Goal: Task Accomplishment & Management: Use online tool/utility

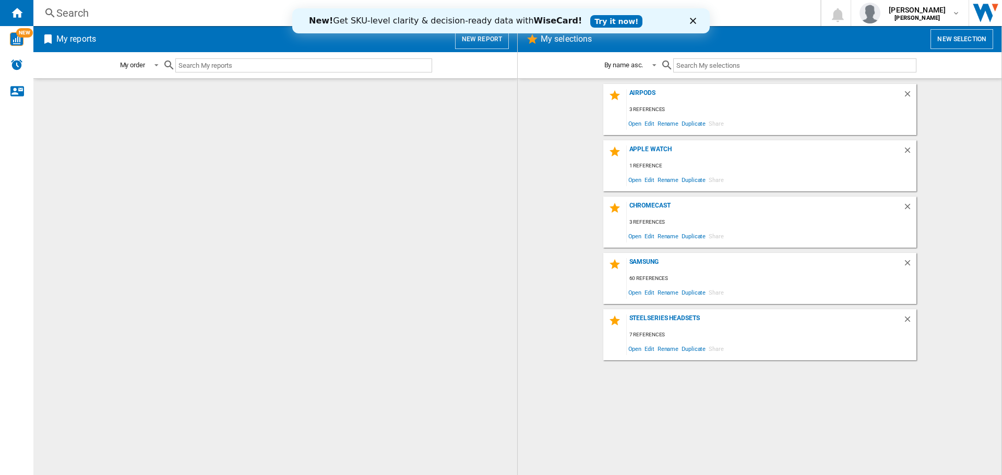
drag, startPoint x: 78, startPoint y: 1, endPoint x: 467, endPoint y: 192, distance: 433.8
click at [470, 195] on div at bounding box center [275, 277] width 463 height 386
click at [692, 21] on polygon "Close" at bounding box center [693, 21] width 6 height 6
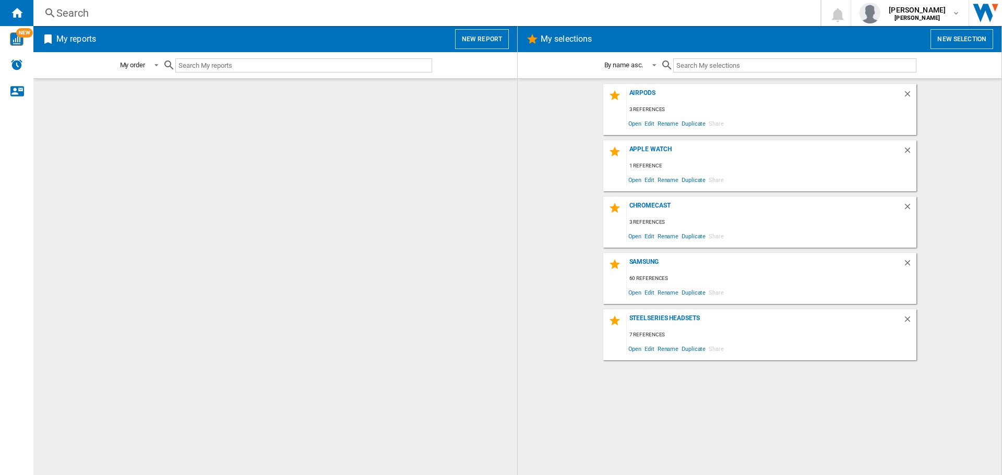
click at [478, 40] on button "New report" at bounding box center [482, 39] width 54 height 20
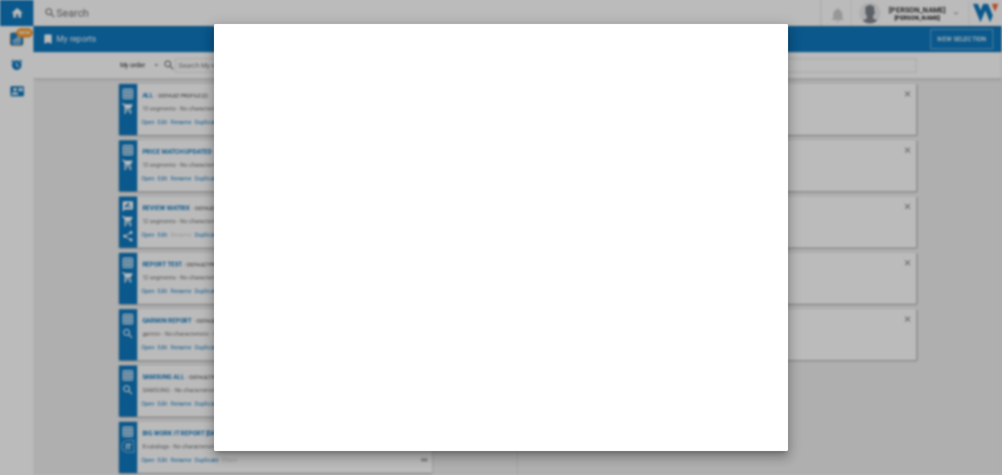
click at [127, 153] on div at bounding box center [501, 237] width 1002 height 475
click at [94, 288] on div at bounding box center [501, 237] width 1002 height 475
click at [881, 188] on div at bounding box center [501, 237] width 1002 height 475
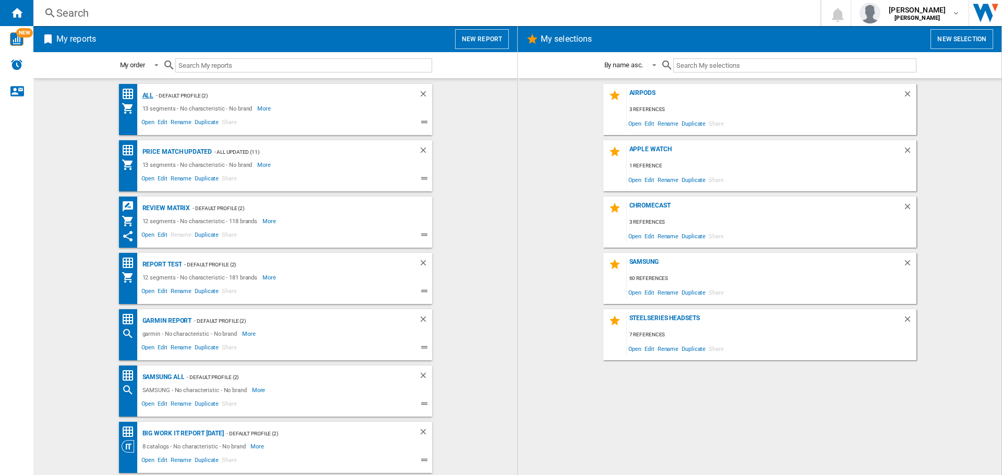
click at [148, 97] on div "all" at bounding box center [147, 95] width 14 height 13
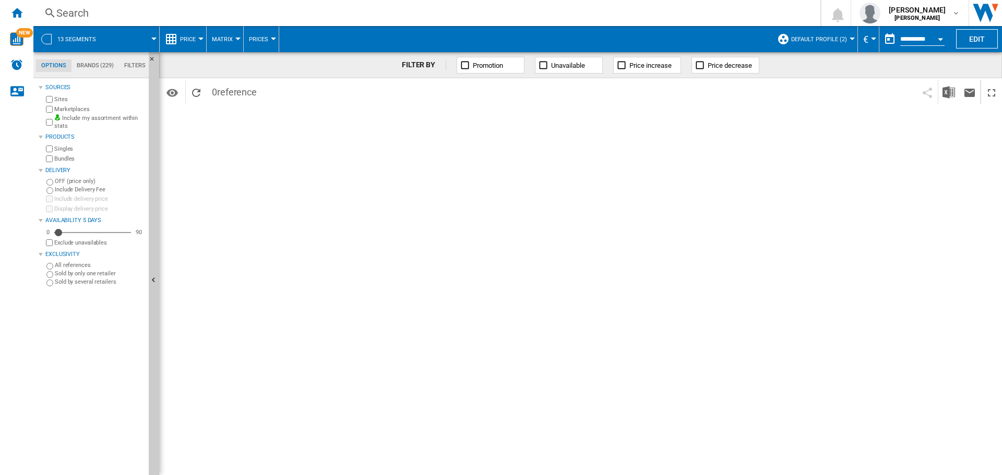
click at [842, 38] on span "Default profile (2)" at bounding box center [819, 39] width 56 height 7
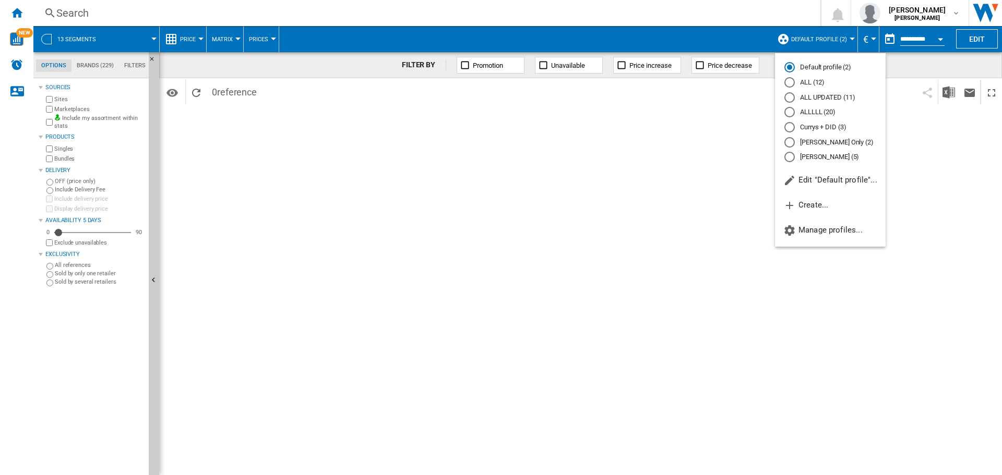
click at [811, 81] on md-radio-button "ALL (12)" at bounding box center [830, 83] width 92 height 10
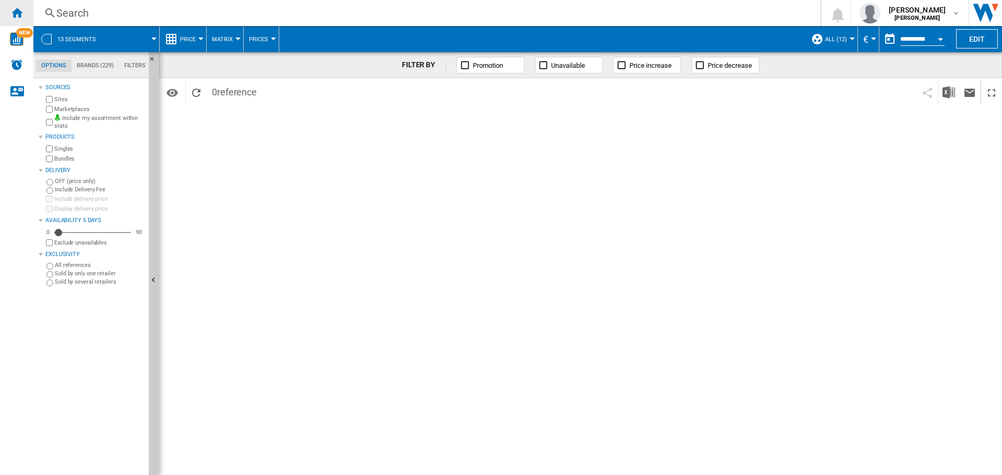
click at [14, 5] on div "Home" at bounding box center [16, 13] width 33 height 26
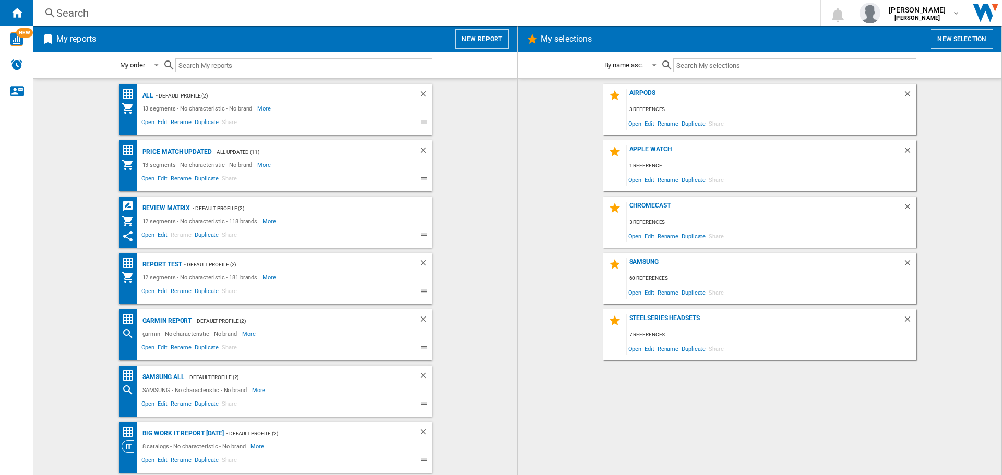
click at [494, 37] on button "New report" at bounding box center [482, 39] width 54 height 20
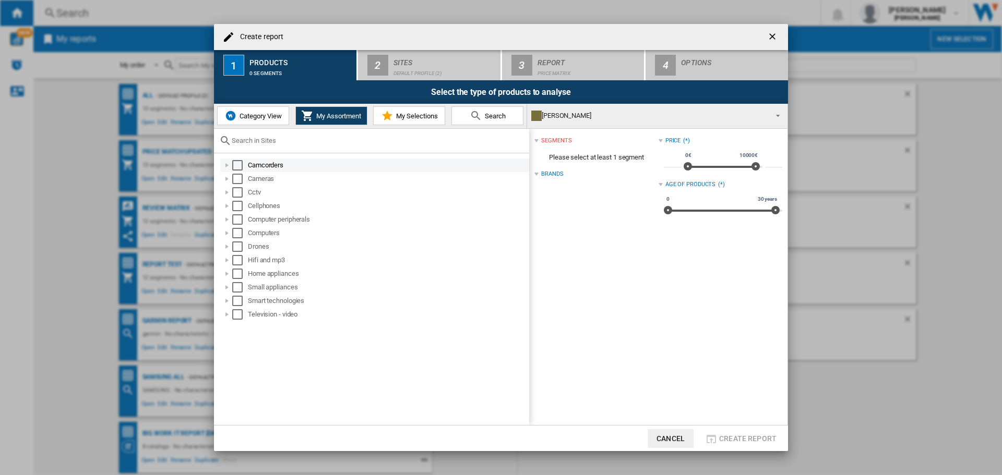
click at [243, 163] on md-checkbox "Select" at bounding box center [240, 165] width 16 height 10
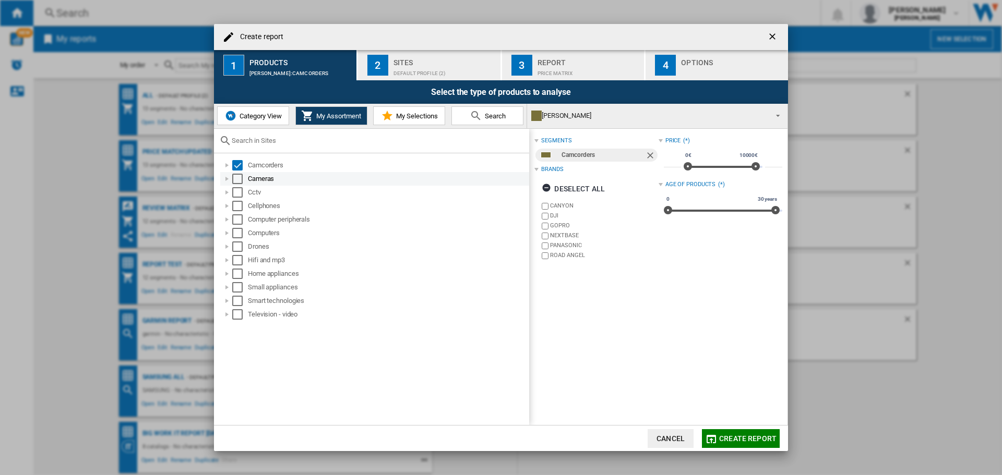
click at [236, 185] on div "Cameras" at bounding box center [374, 179] width 309 height 14
click at [239, 176] on div "Select" at bounding box center [237, 179] width 10 height 10
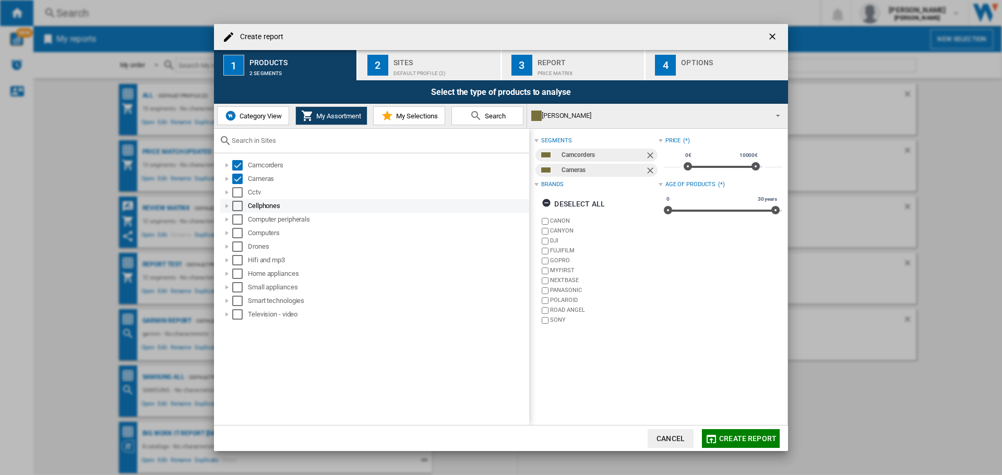
click at [235, 202] on div "Select" at bounding box center [237, 206] width 10 height 10
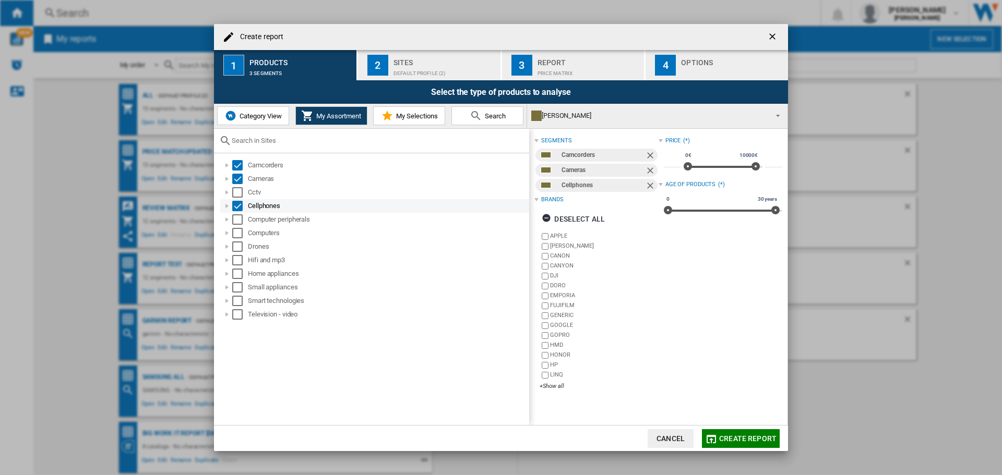
click at [235, 200] on div "Cellphones" at bounding box center [374, 206] width 309 height 14
click at [239, 192] on div "Select" at bounding box center [237, 192] width 10 height 10
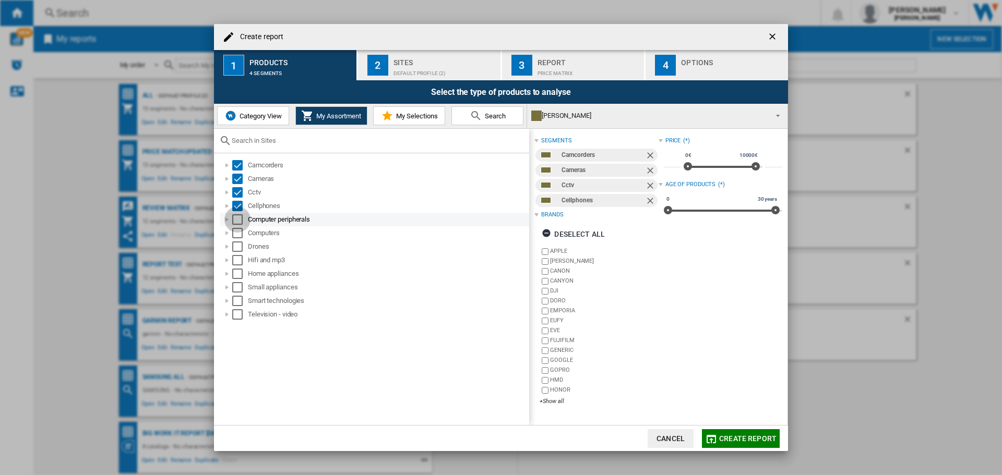
drag, startPoint x: 237, startPoint y: 218, endPoint x: 236, endPoint y: 235, distance: 17.8
click at [237, 218] on div "Select" at bounding box center [237, 219] width 10 height 10
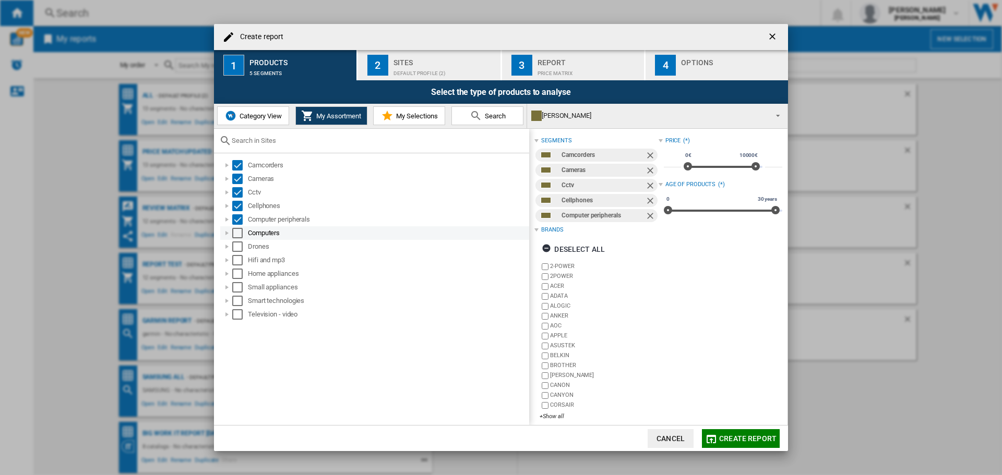
click at [236, 237] on div "Select" at bounding box center [237, 233] width 10 height 10
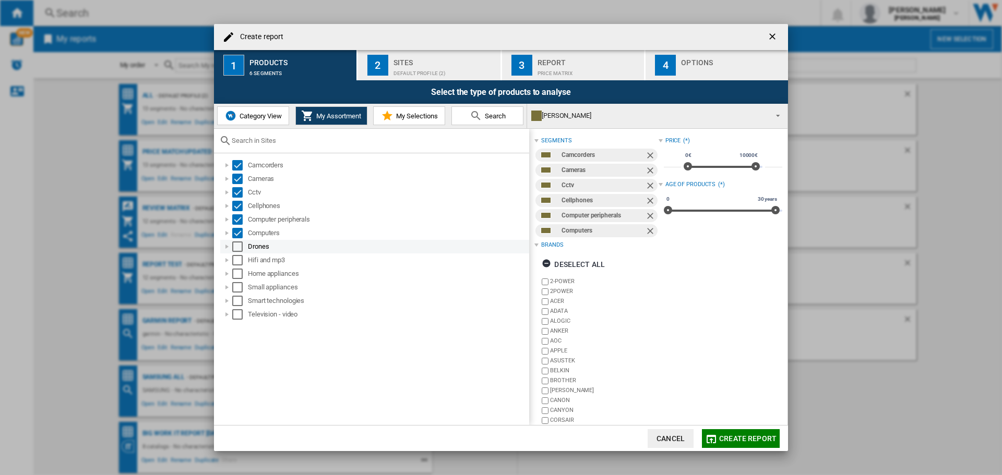
click at [237, 246] on div "Select" at bounding box center [237, 247] width 10 height 10
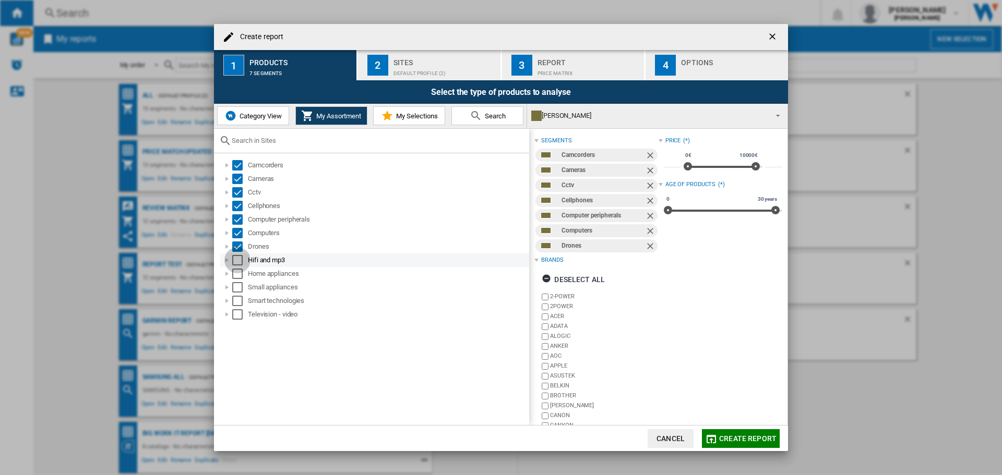
click at [237, 261] on div "Select" at bounding box center [237, 260] width 10 height 10
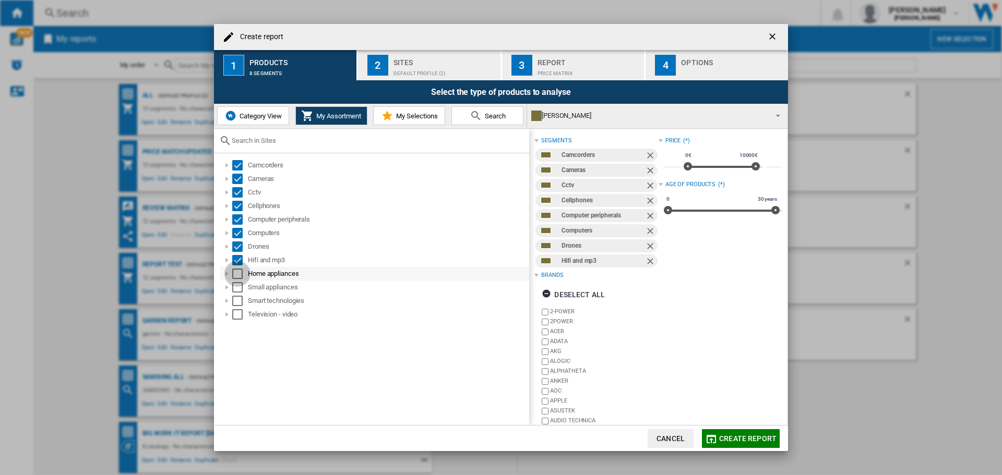
click at [236, 270] on div "Select" at bounding box center [237, 274] width 10 height 10
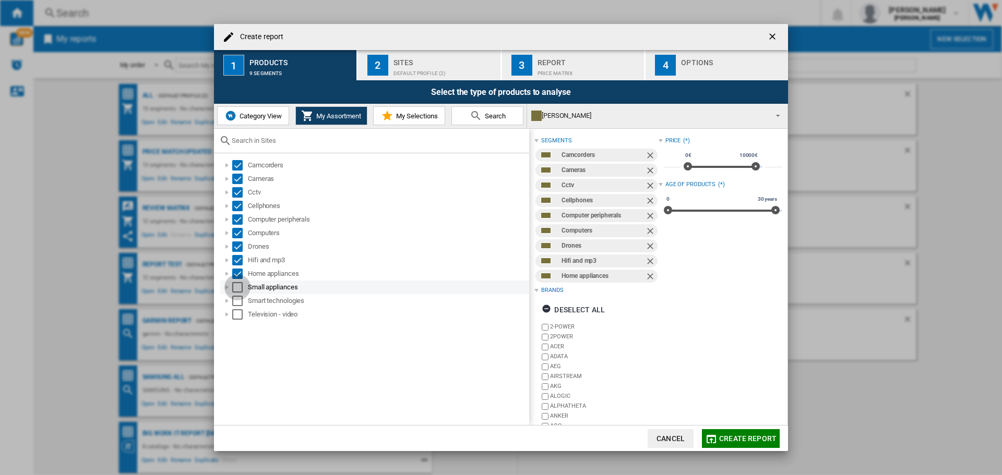
click at [240, 284] on div "Select" at bounding box center [237, 287] width 10 height 10
click at [239, 297] on div "Select" at bounding box center [237, 301] width 10 height 10
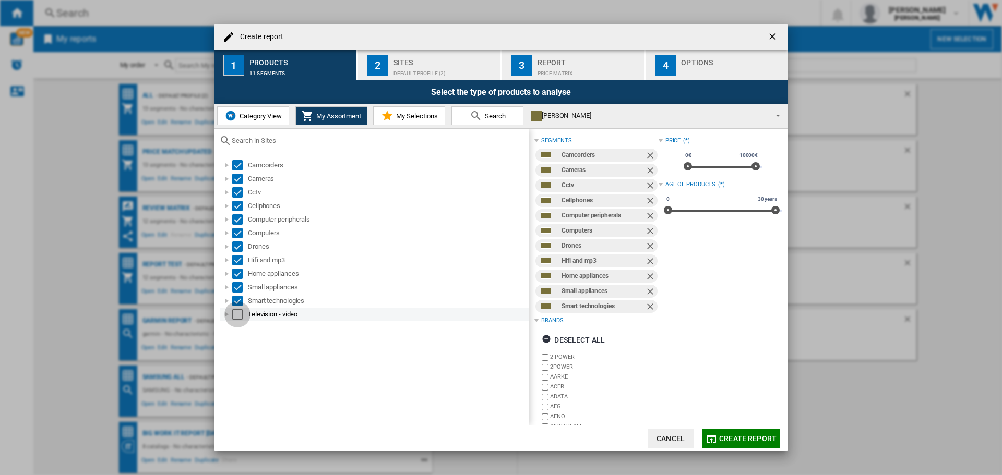
click at [237, 316] on div "Select" at bounding box center [237, 314] width 10 height 10
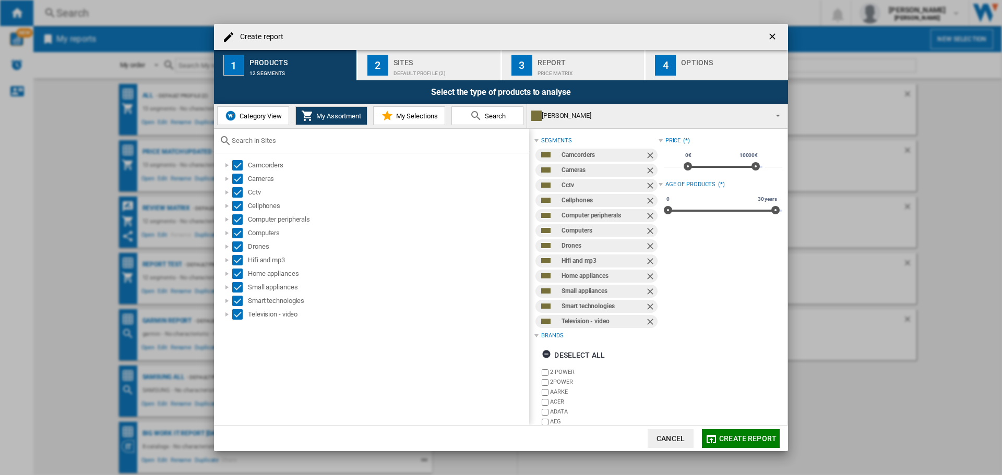
click at [431, 63] on div "Sites" at bounding box center [444, 59] width 103 height 11
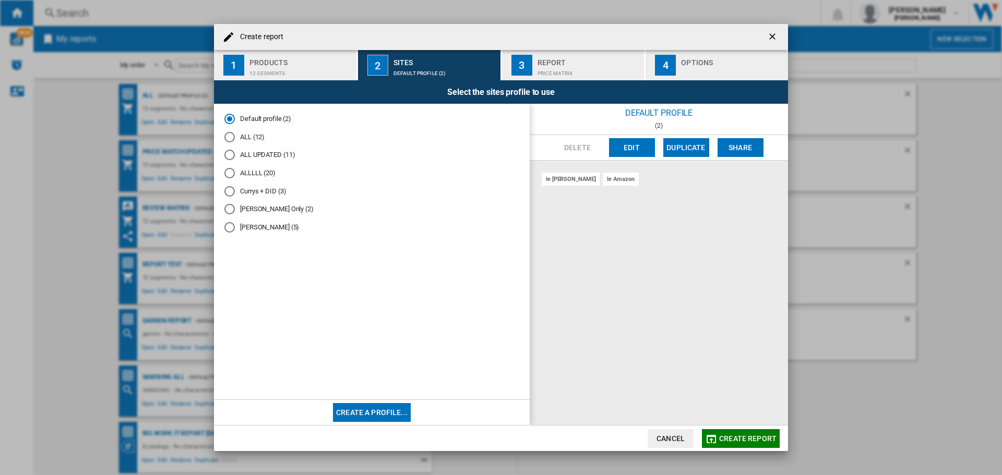
click at [231, 138] on div "ALL (12)" at bounding box center [229, 137] width 10 height 10
click at [629, 152] on button "Edit" at bounding box center [632, 147] width 46 height 19
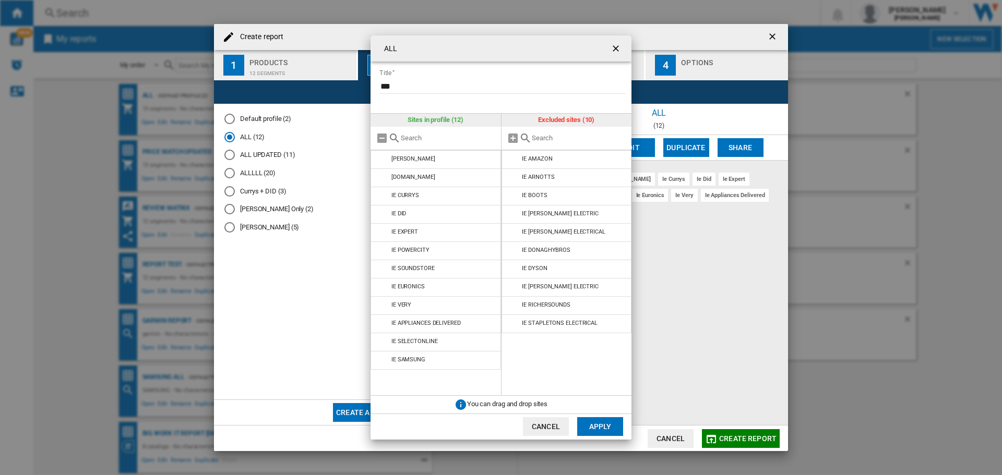
click at [614, 46] on ng-md-icon "getI18NText('BUTTONS.CLOSE_DIALOG')" at bounding box center [616, 49] width 13 height 13
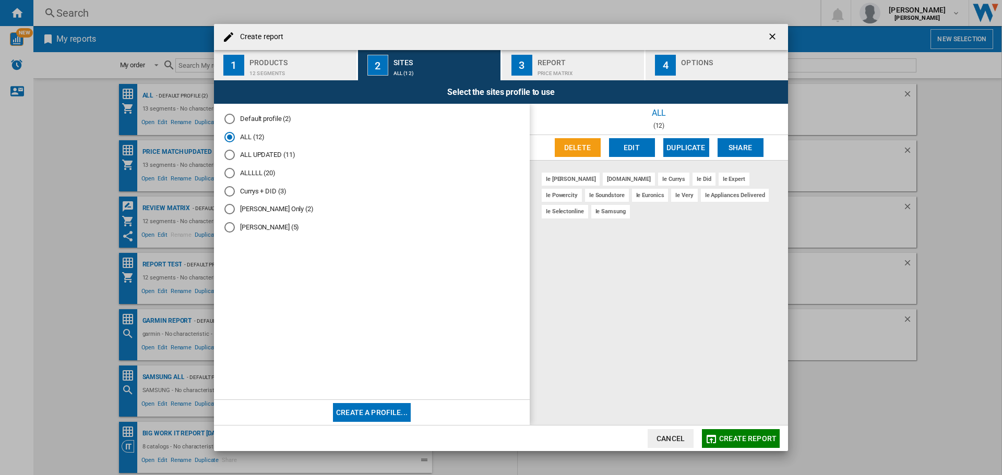
click at [265, 151] on md-radio-button "ALL UPDATED (11)" at bounding box center [371, 155] width 295 height 10
click at [642, 148] on button "Edit" at bounding box center [632, 147] width 46 height 19
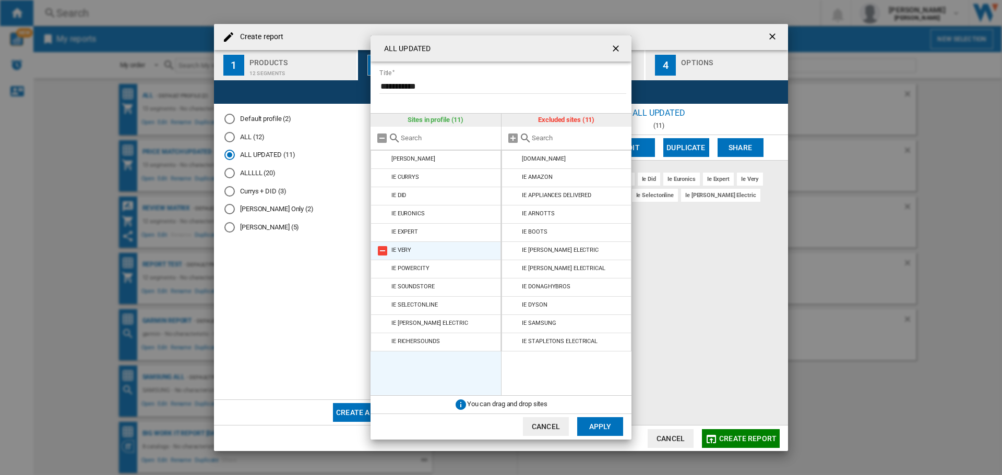
click at [384, 248] on md-icon "{{::title}} {{::getI18NText('BUTTONS.CANCEL')}} ..." at bounding box center [382, 251] width 13 height 13
click at [598, 429] on button "Apply" at bounding box center [600, 426] width 46 height 19
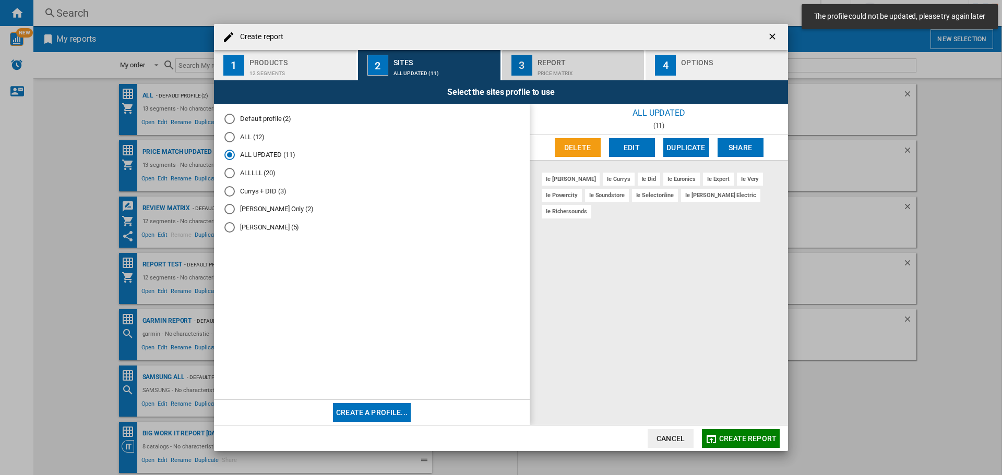
click at [562, 72] on div "Price Matrix" at bounding box center [588, 70] width 103 height 11
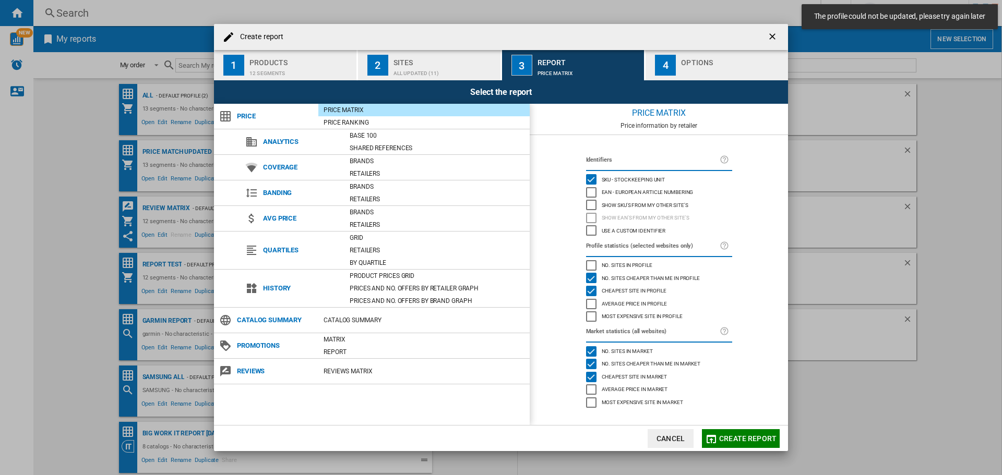
click at [736, 438] on span "Create report" at bounding box center [747, 439] width 57 height 8
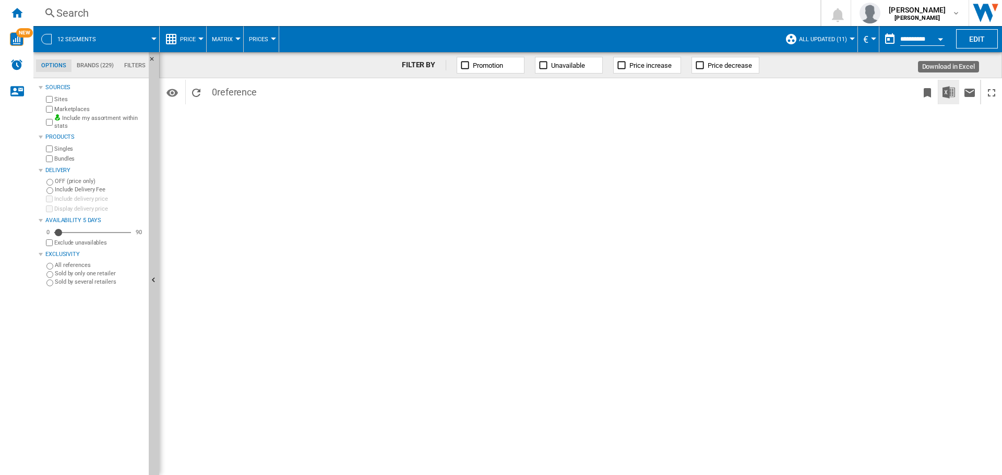
click at [955, 93] on button "Download in Excel" at bounding box center [948, 92] width 21 height 25
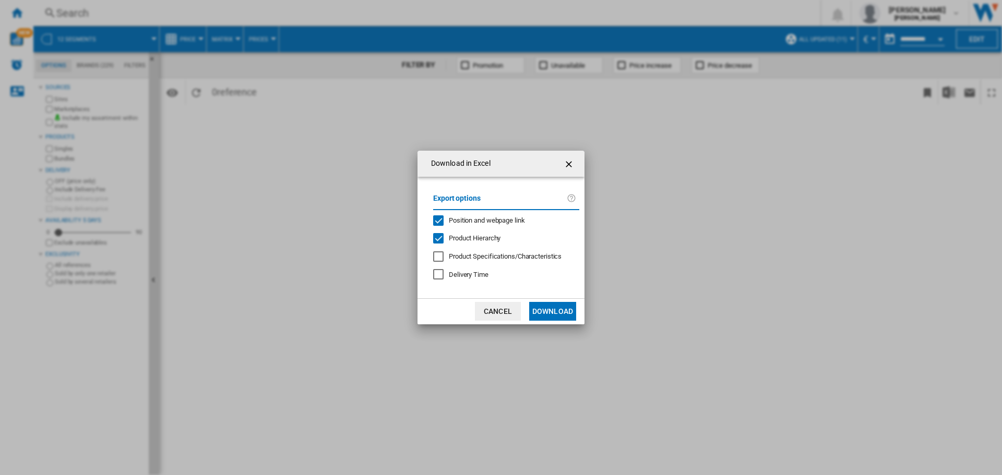
click at [538, 306] on button "Download" at bounding box center [552, 311] width 47 height 19
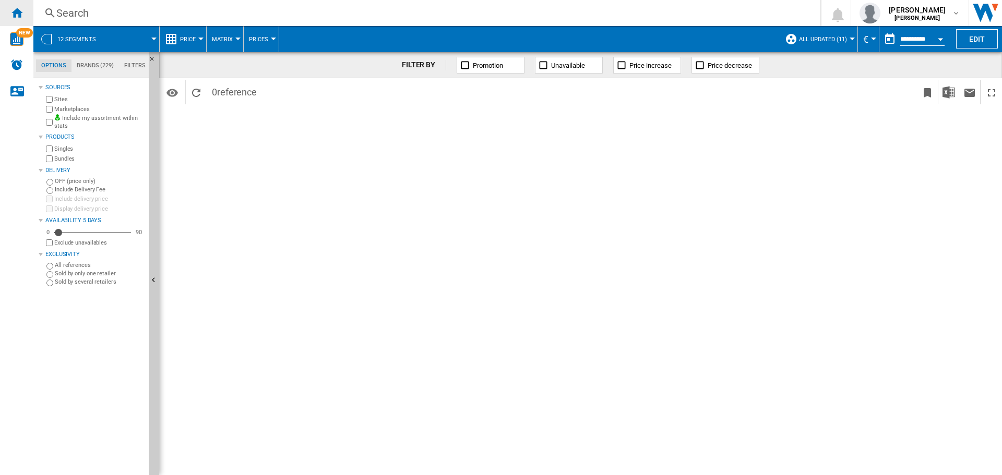
click at [15, 16] on ng-md-icon "Home" at bounding box center [16, 12] width 13 height 13
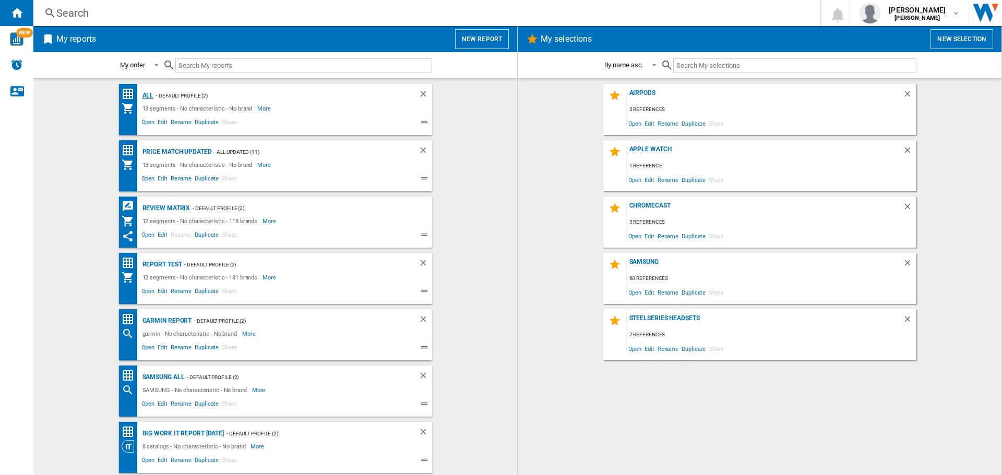
click at [146, 92] on div "all" at bounding box center [147, 95] width 14 height 13
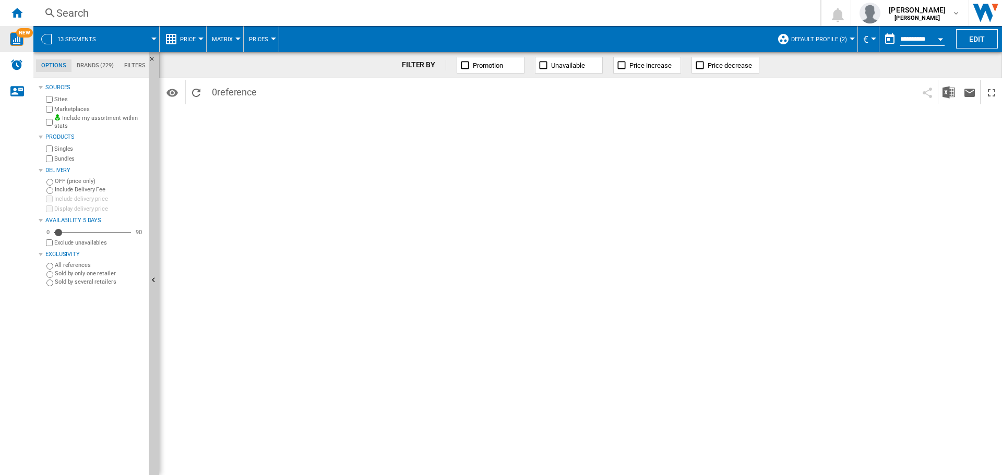
click at [18, 43] on img "WiseCard" at bounding box center [17, 39] width 14 height 14
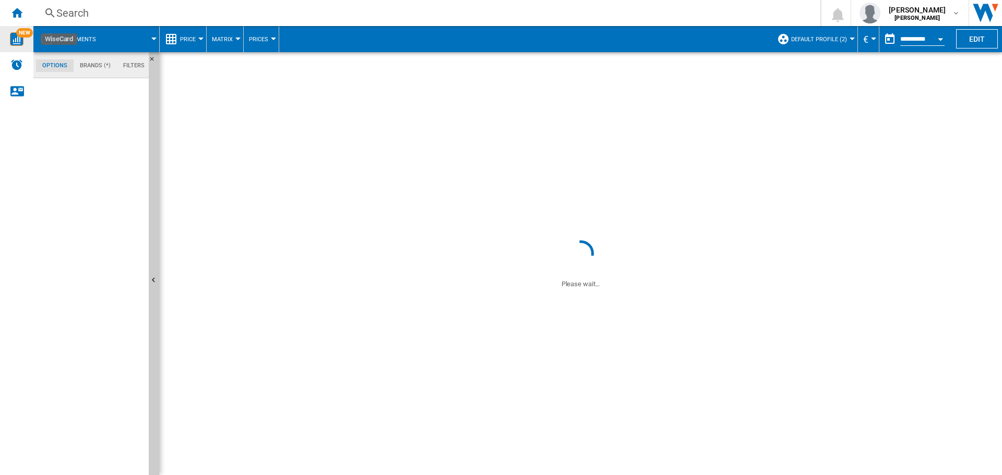
click at [14, 35] on img "WiseCard" at bounding box center [17, 39] width 14 height 14
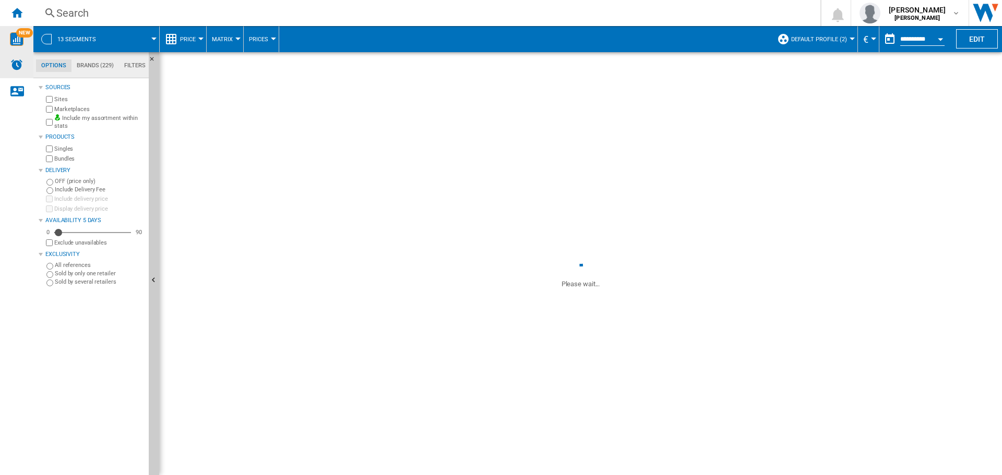
click at [22, 70] on img "Alerts" at bounding box center [16, 64] width 13 height 13
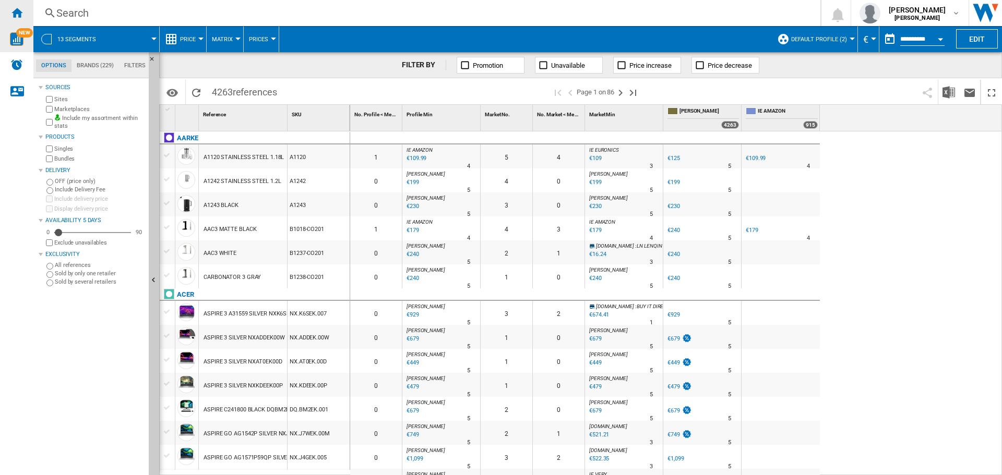
click at [21, 11] on ng-md-icon "Home" at bounding box center [16, 12] width 13 height 13
